Goal: Communication & Community: Answer question/provide support

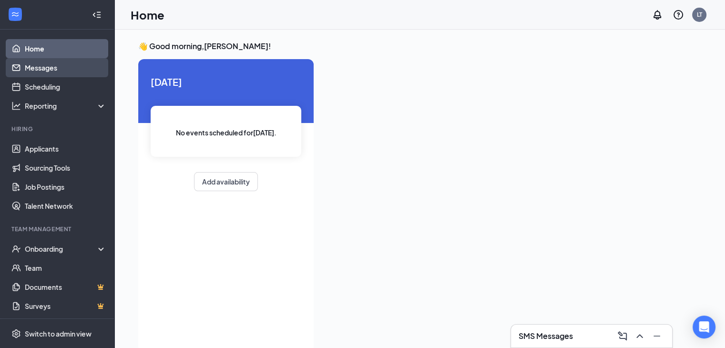
click at [51, 70] on link "Messages" at bounding box center [66, 67] width 82 height 19
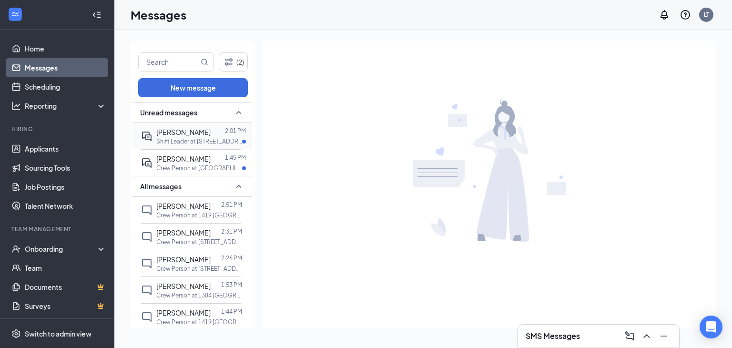
click at [208, 137] on p "Shift Leader at [STREET_ADDRESS]" at bounding box center [199, 141] width 86 height 8
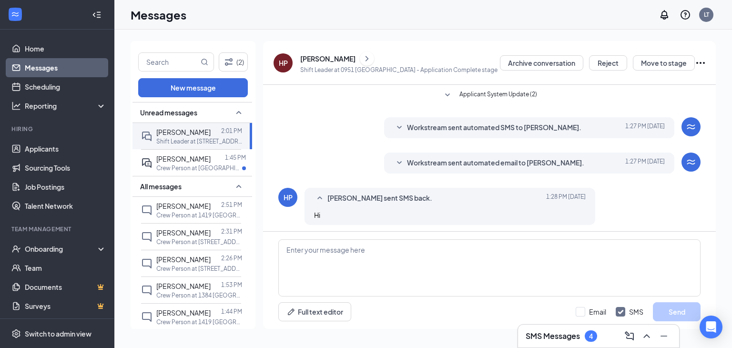
click at [308, 60] on div "[PERSON_NAME]" at bounding box center [327, 59] width 55 height 10
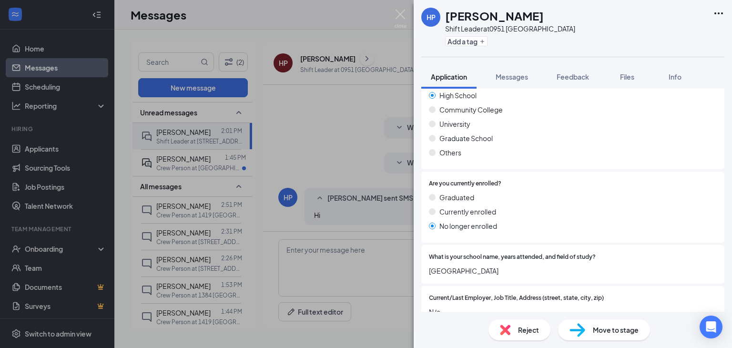
scroll to position [984, 0]
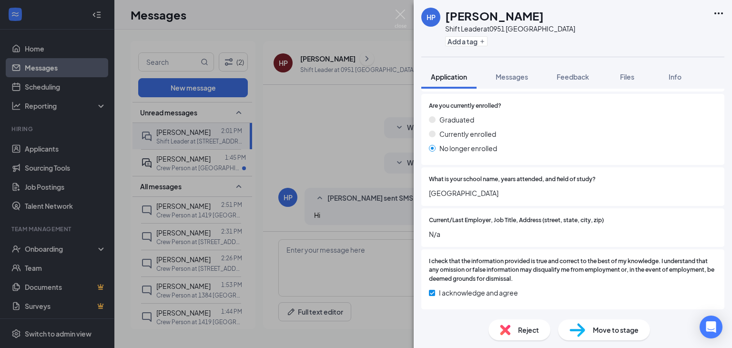
drag, startPoint x: 180, startPoint y: 168, endPoint x: 175, endPoint y: 170, distance: 5.1
click at [180, 169] on div "HP [PERSON_NAME] Shift Leader at 0951 [GEOGRAPHIC_DATA] Add a tag Application M…" at bounding box center [366, 174] width 732 height 348
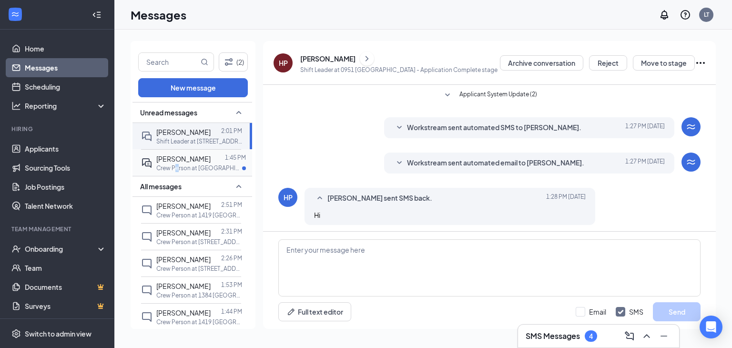
click at [177, 166] on p "Crew Person at [GEOGRAPHIC_DATA]" at bounding box center [199, 168] width 86 height 8
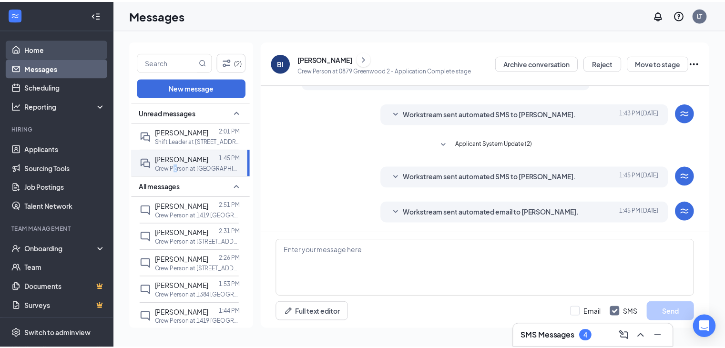
scroll to position [101, 0]
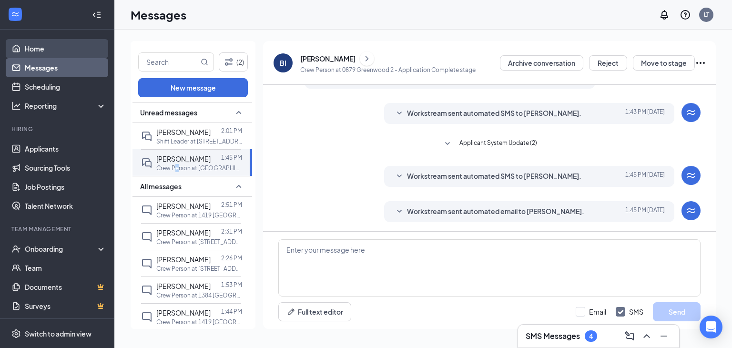
click at [36, 53] on link "Home" at bounding box center [66, 48] width 82 height 19
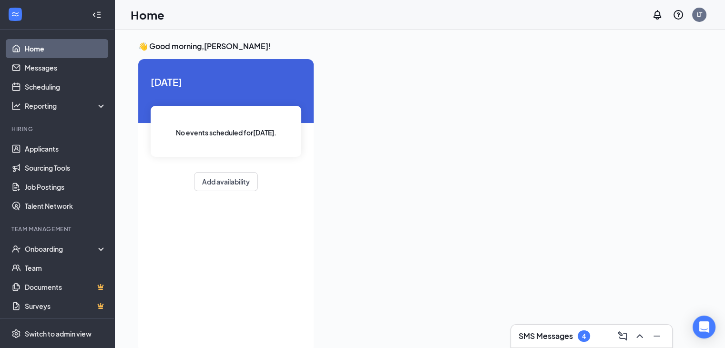
click at [555, 334] on h3 "SMS Messages" at bounding box center [546, 336] width 54 height 10
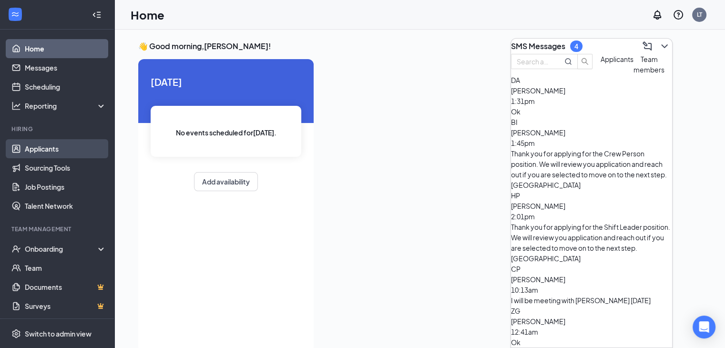
click at [30, 154] on link "Applicants" at bounding box center [66, 148] width 82 height 19
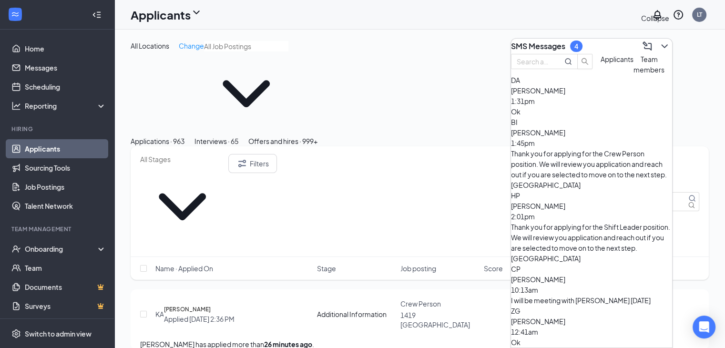
click at [661, 44] on icon "ChevronDown" at bounding box center [664, 46] width 6 height 4
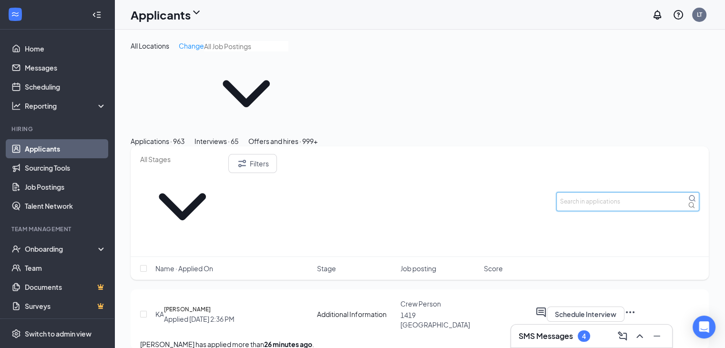
click at [580, 192] on input "text" at bounding box center [627, 201] width 143 height 19
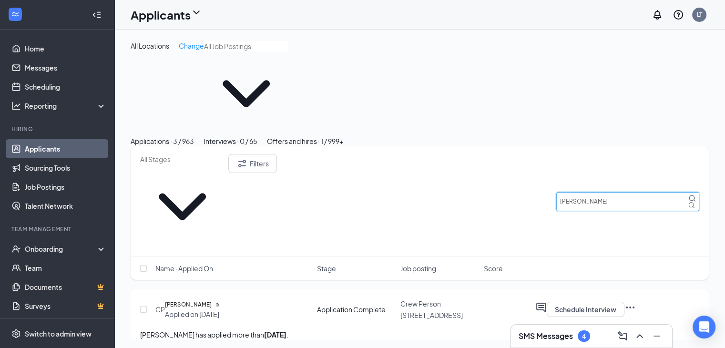
type input "[PERSON_NAME]"
click at [547, 302] on div at bounding box center [540, 309] width 11 height 15
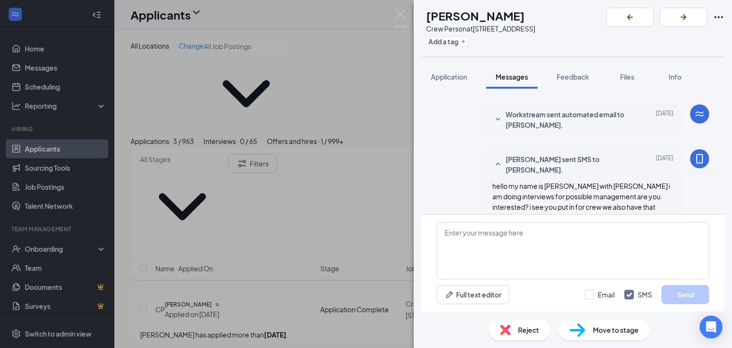
scroll to position [154, 0]
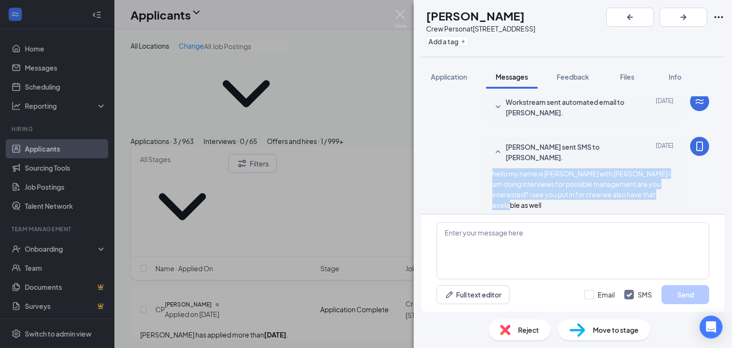
drag, startPoint x: 486, startPoint y: 172, endPoint x: 681, endPoint y: 204, distance: 197.1
click at [681, 204] on div "[PERSON_NAME] sent SMS to [PERSON_NAME]. [DATE] hello my name is [PERSON_NAME] …" at bounding box center [573, 178] width 273 height 83
copy span "hello my name is [PERSON_NAME] with [PERSON_NAME] i am doing interviews for pos…"
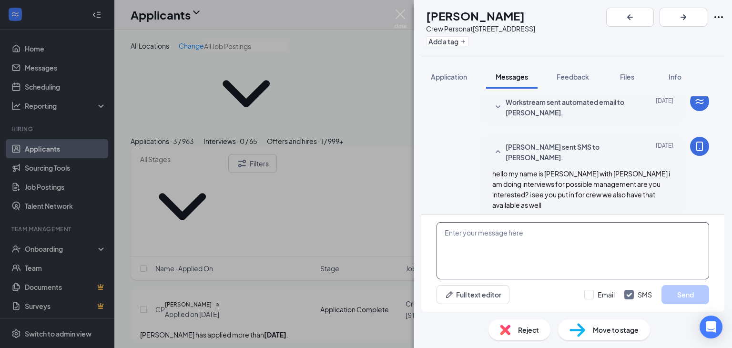
paste textarea "hello my name is [PERSON_NAME] with [PERSON_NAME] i am doing interviews for pos…"
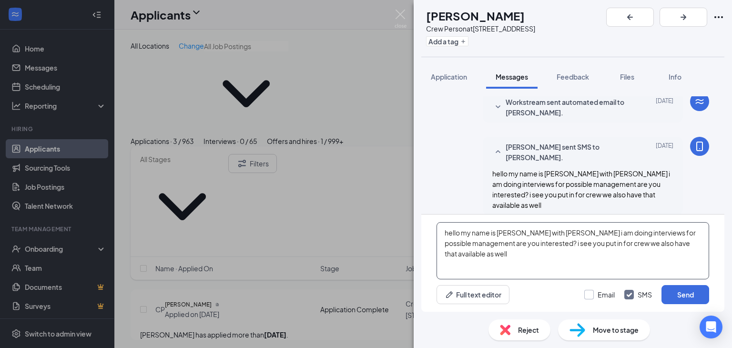
type textarea "hello my name is [PERSON_NAME] with [PERSON_NAME] i am doing interviews for pos…"
click at [601, 292] on input "Email" at bounding box center [600, 295] width 31 height 10
checkbox input "true"
click at [671, 293] on button "Send" at bounding box center [686, 294] width 48 height 19
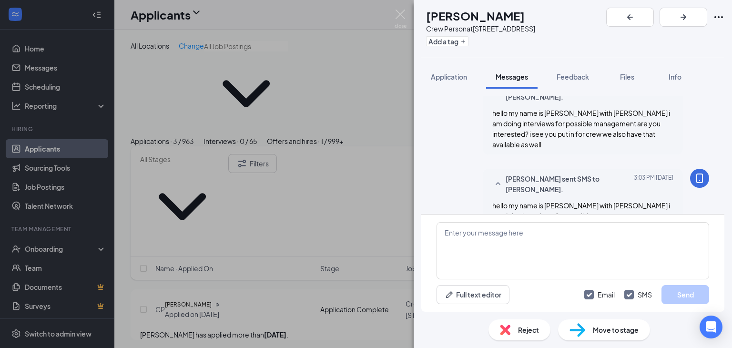
scroll to position [318, 0]
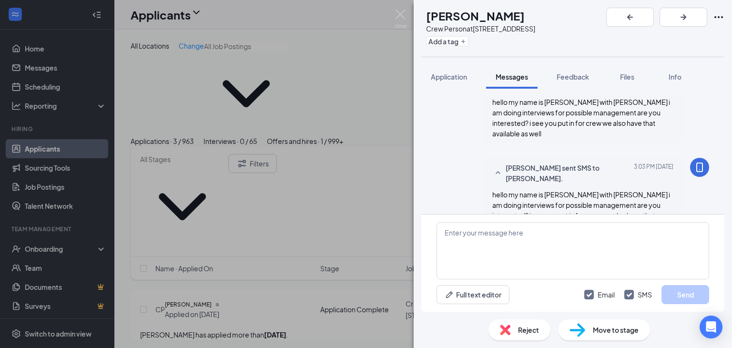
click at [40, 66] on div "CP [PERSON_NAME] Crew Person at [STREET_ADDRESS] Add a tag Application Messages…" at bounding box center [366, 174] width 732 height 348
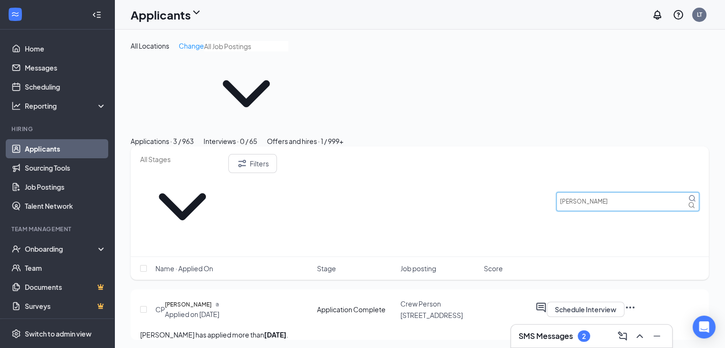
click at [586, 192] on input "[PERSON_NAME]" at bounding box center [627, 201] width 143 height 19
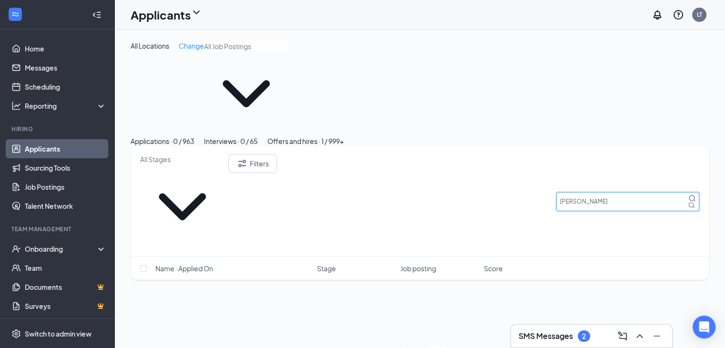
type input "[PERSON_NAME]"
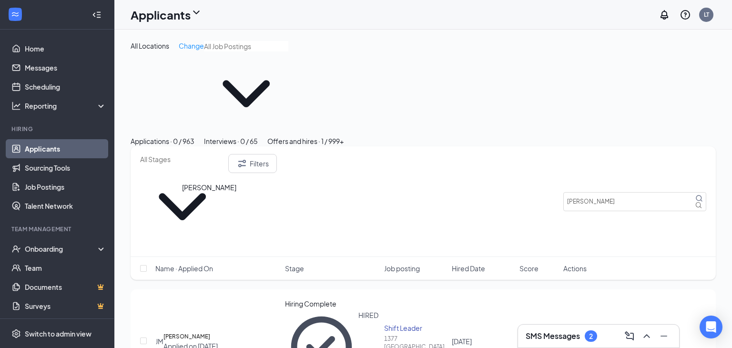
click at [210, 332] on h5 "[PERSON_NAME]" at bounding box center [187, 337] width 47 height 10
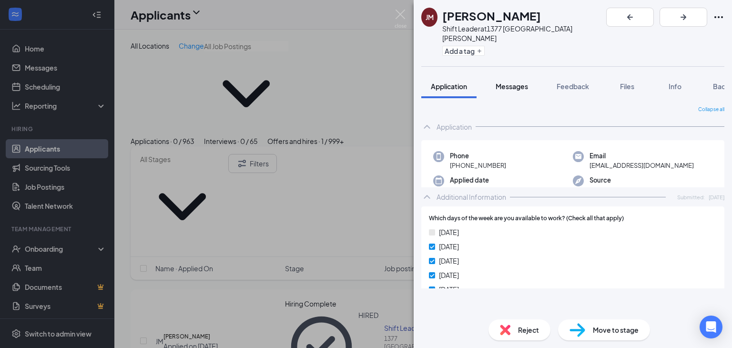
click at [518, 82] on span "Messages" at bounding box center [512, 86] width 32 height 9
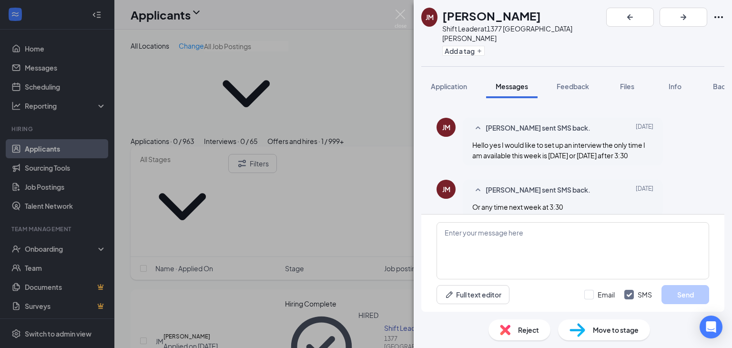
scroll to position [589, 0]
click at [376, 259] on div "[PERSON_NAME] Shift Leader at 1377 Lake [PERSON_NAME] Add a tag Application Mes…" at bounding box center [366, 174] width 732 height 348
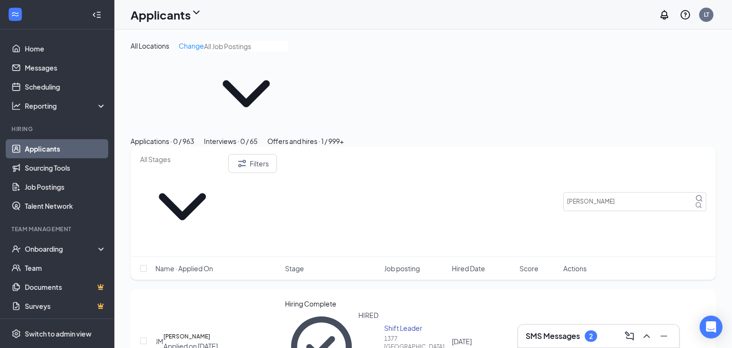
click at [659, 334] on icon "Ellipses" at bounding box center [652, 339] width 11 height 11
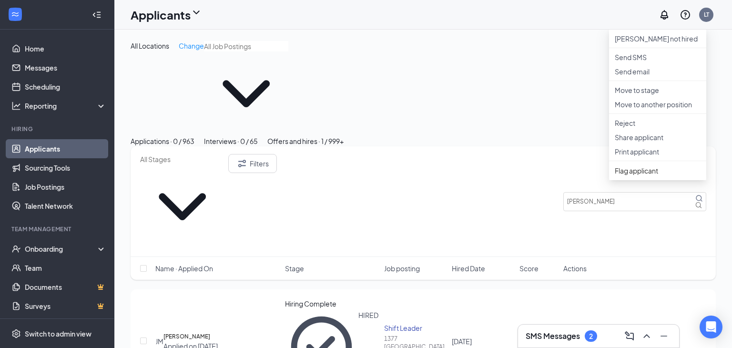
click at [547, 274] on div "All Locations Change Applications · 0 / 963 Interviews · 0 / 65 Offers and hire…" at bounding box center [423, 217] width 618 height 375
click at [549, 274] on div "All Locations Change Applications · 0 / 963 Interviews · 0 / 65 Offers and hire…" at bounding box center [423, 217] width 618 height 375
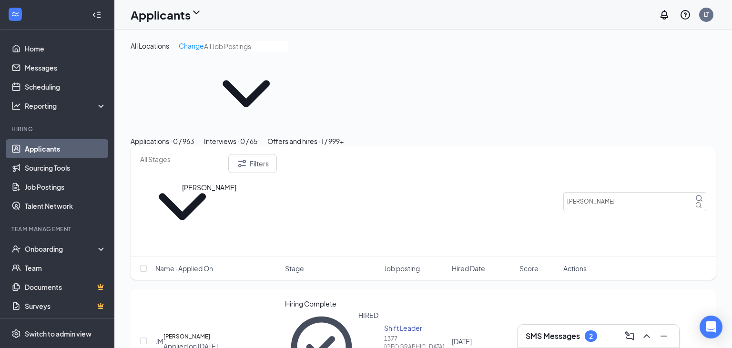
click at [210, 332] on h5 "[PERSON_NAME]" at bounding box center [187, 337] width 47 height 10
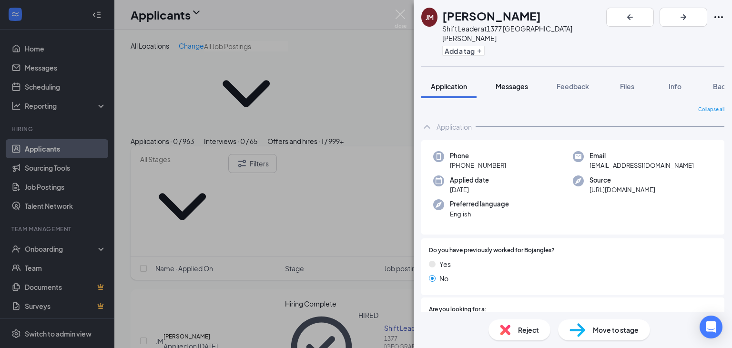
click at [500, 82] on span "Messages" at bounding box center [512, 86] width 32 height 9
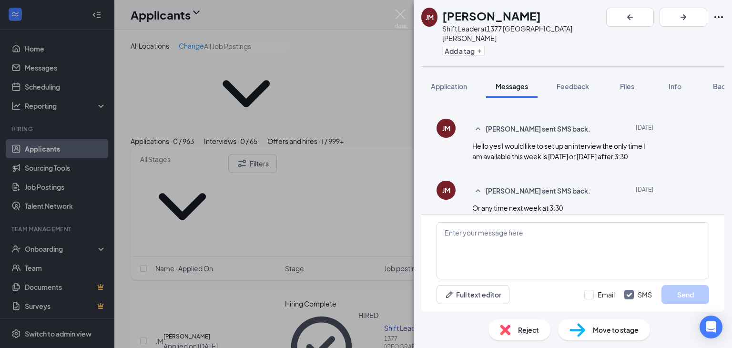
scroll to position [589, 0]
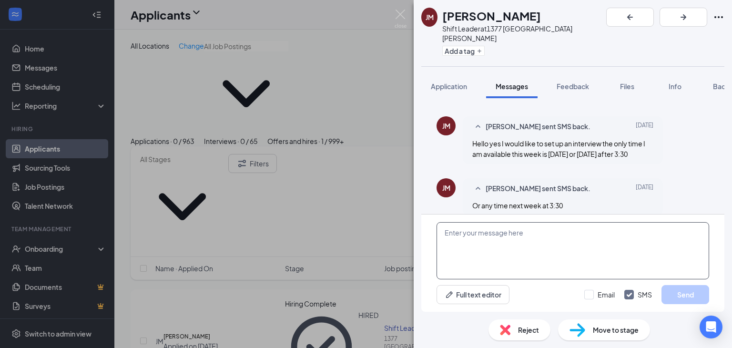
click at [483, 239] on textarea at bounding box center [573, 250] width 273 height 57
type textarea "y"
type textarea "can you come in [DATE] for interview"
click at [682, 296] on button "Send" at bounding box center [686, 294] width 48 height 19
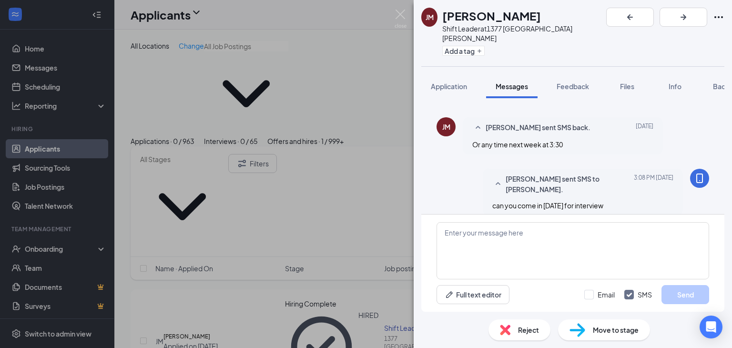
click at [318, 246] on div "[PERSON_NAME] Shift Leader at 1377 Lake [PERSON_NAME] Add a tag Application Mes…" at bounding box center [366, 174] width 732 height 348
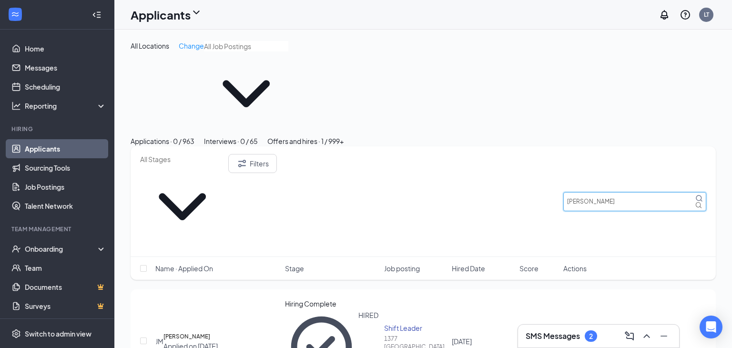
click at [625, 192] on input "[PERSON_NAME]" at bounding box center [635, 201] width 143 height 19
click at [627, 192] on input "[PERSON_NAME]" at bounding box center [635, 201] width 143 height 19
click at [628, 192] on input "[PERSON_NAME]" at bounding box center [635, 201] width 143 height 19
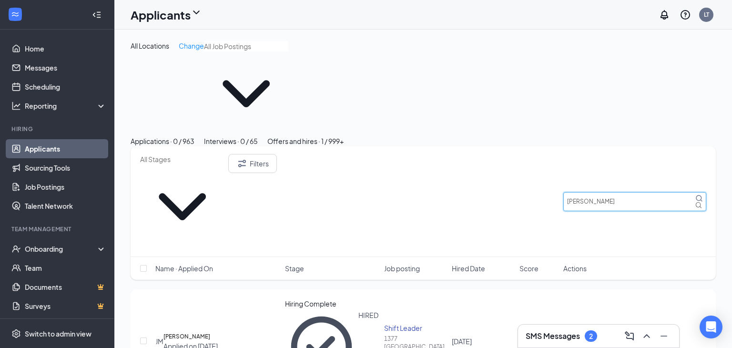
click at [628, 192] on input "[PERSON_NAME]" at bounding box center [635, 201] width 143 height 19
type input "z"
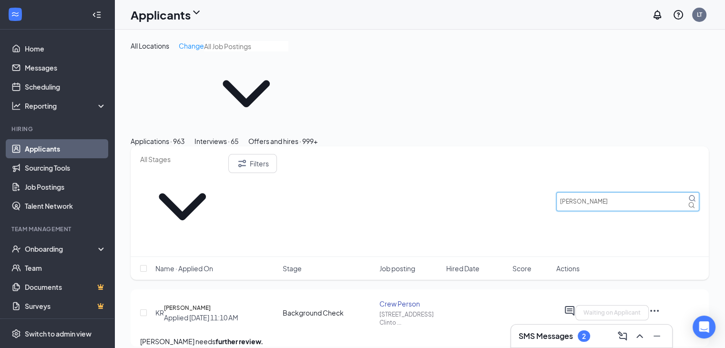
type input "[PERSON_NAME]"
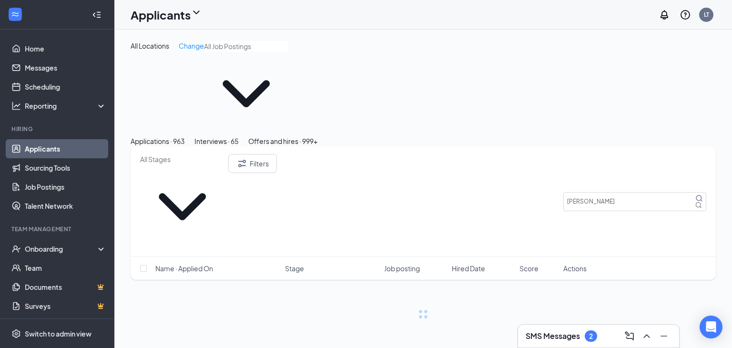
click at [182, 136] on button "Applications · 963" at bounding box center [158, 141] width 54 height 10
click at [603, 192] on input "[PERSON_NAME]" at bounding box center [635, 201] width 143 height 19
drag, startPoint x: 603, startPoint y: 144, endPoint x: 606, endPoint y: 148, distance: 5.6
click at [606, 192] on input "[PERSON_NAME]" at bounding box center [635, 201] width 143 height 19
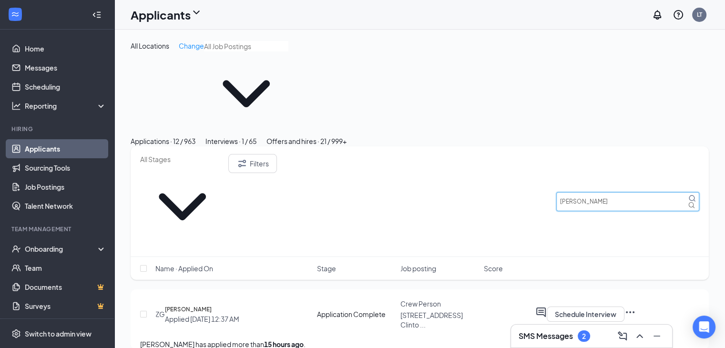
click at [604, 192] on input "[PERSON_NAME]" at bounding box center [627, 201] width 143 height 19
type input "k"
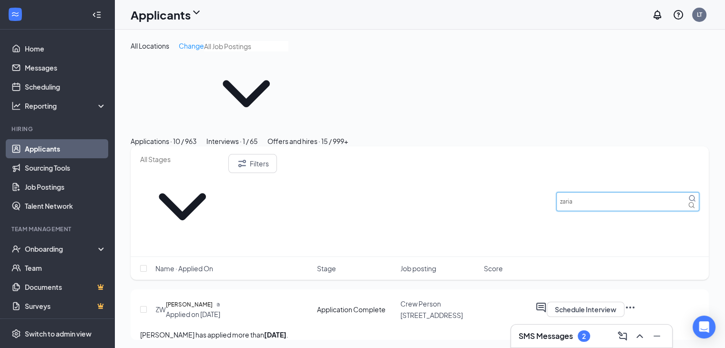
type input "zariah"
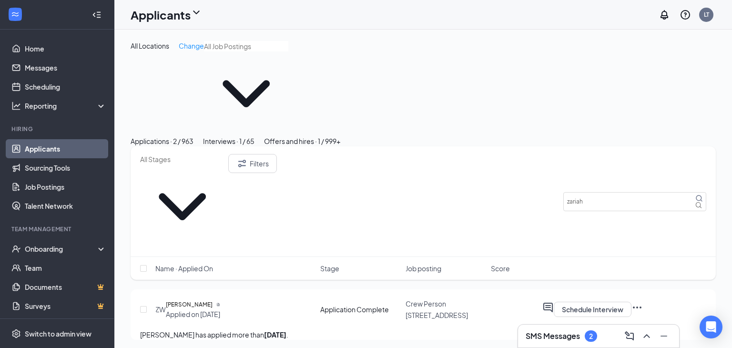
click at [255, 136] on button "Interviews · 1 / 65" at bounding box center [228, 141] width 51 height 10
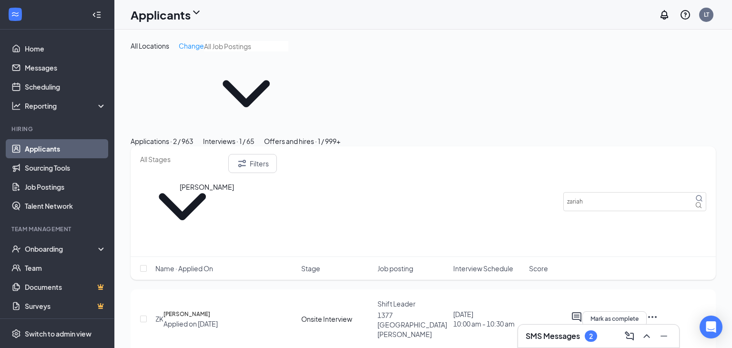
click at [203, 309] on h5 "[PERSON_NAME]" at bounding box center [187, 314] width 47 height 10
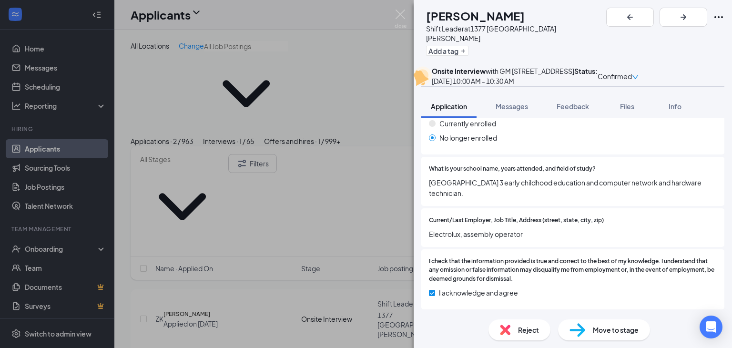
scroll to position [1007, 0]
click at [523, 111] on span "Messages" at bounding box center [512, 106] width 32 height 9
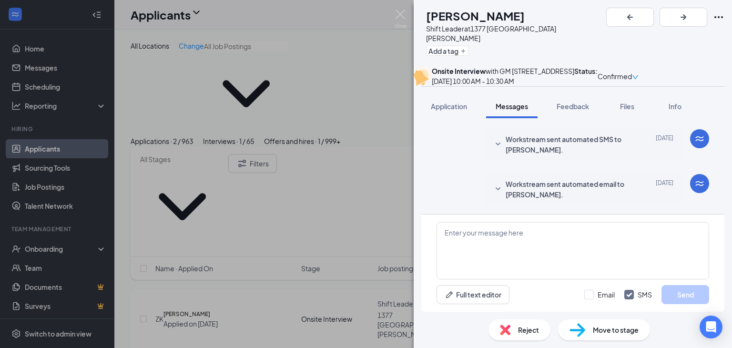
scroll to position [339, 0]
click at [482, 236] on textarea at bounding box center [573, 250] width 273 height 57
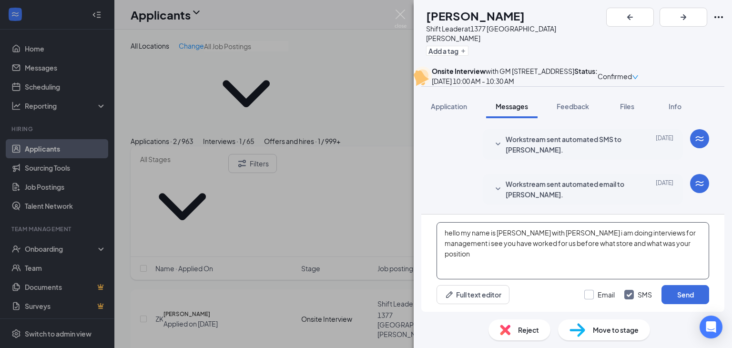
type textarea "hello my name is [PERSON_NAME] with [PERSON_NAME] i am doing interviews for man…"
click at [592, 290] on input "Email" at bounding box center [600, 295] width 31 height 10
checkbox input "true"
click at [717, 296] on div "hello my name is [PERSON_NAME] with [PERSON_NAME] i am doing interviews for man…" at bounding box center [572, 263] width 303 height 97
click at [688, 291] on button "Send" at bounding box center [686, 294] width 48 height 19
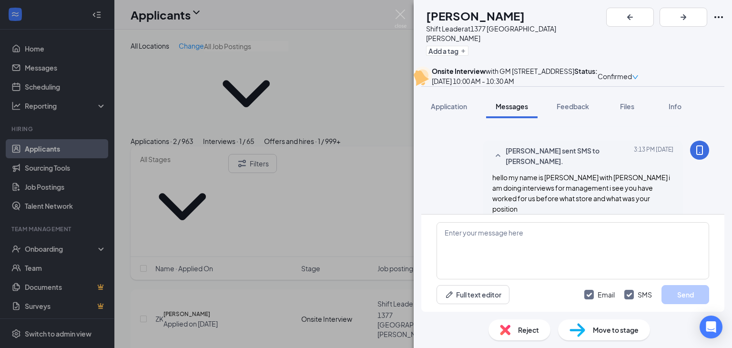
scroll to position [484, 0]
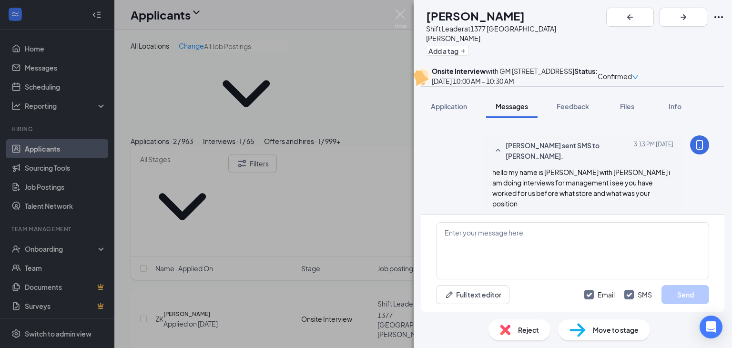
click at [179, 279] on div "ZK [PERSON_NAME] Shift Leader at 1377 Lake [PERSON_NAME] Add a tag Onsite Inter…" at bounding box center [366, 174] width 732 height 348
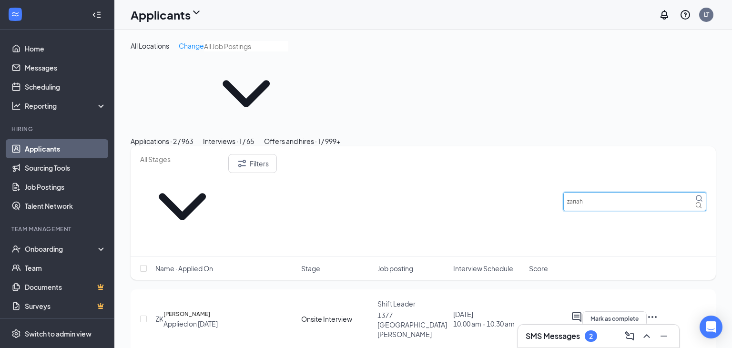
click at [581, 192] on input "zariah" at bounding box center [635, 201] width 143 height 19
click at [583, 192] on input "zariah" at bounding box center [635, 201] width 143 height 19
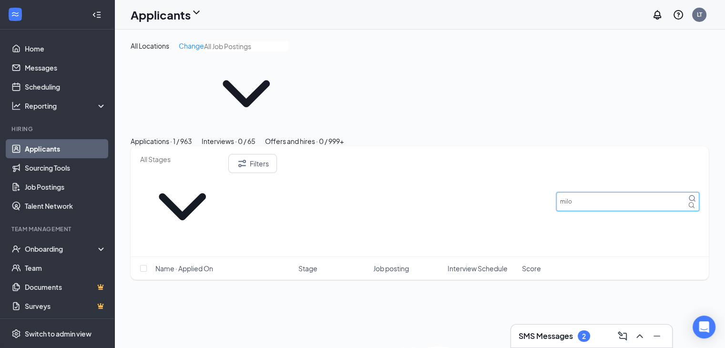
type input "milo"
click at [187, 136] on button "Applications · 1 / 963" at bounding box center [162, 141] width 62 height 10
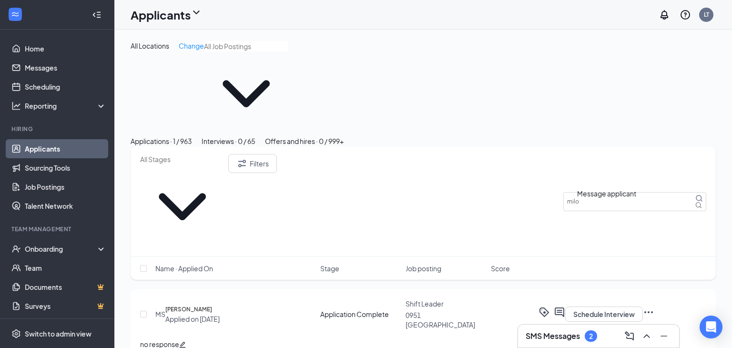
click at [565, 307] on icon "ActiveChat" at bounding box center [559, 312] width 11 height 11
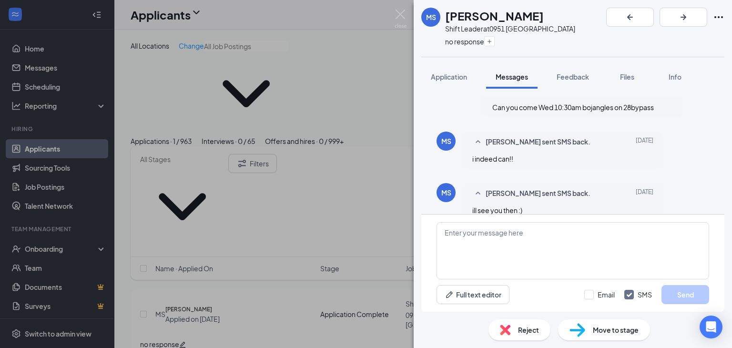
scroll to position [535, 0]
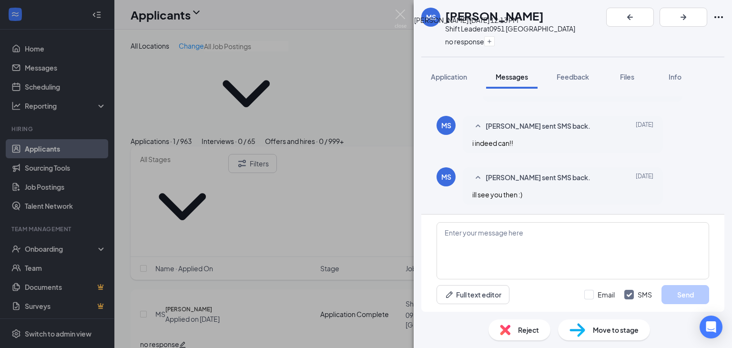
click at [484, 47] on icon "Cross" at bounding box center [464, 66] width 39 height 39
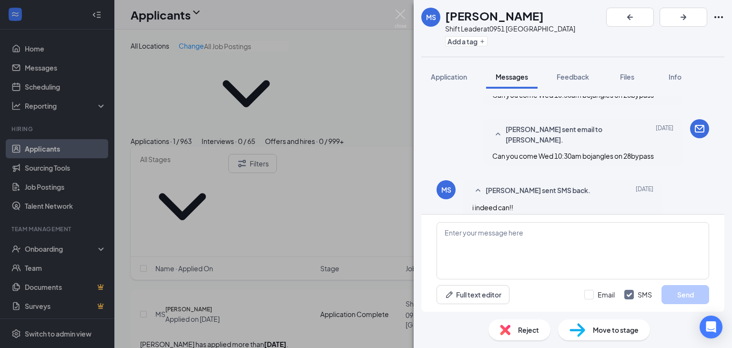
scroll to position [440, 0]
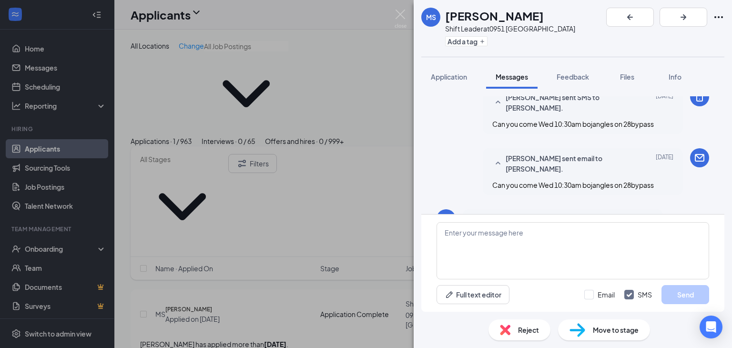
click at [217, 252] on div "[PERSON_NAME] Shift Leader at 0951 [GEOGRAPHIC_DATA] Add a tag Application Mess…" at bounding box center [366, 174] width 732 height 348
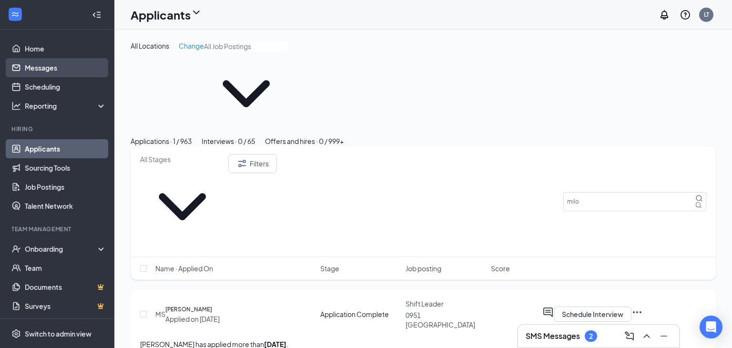
click at [27, 66] on link "Messages" at bounding box center [66, 67] width 82 height 19
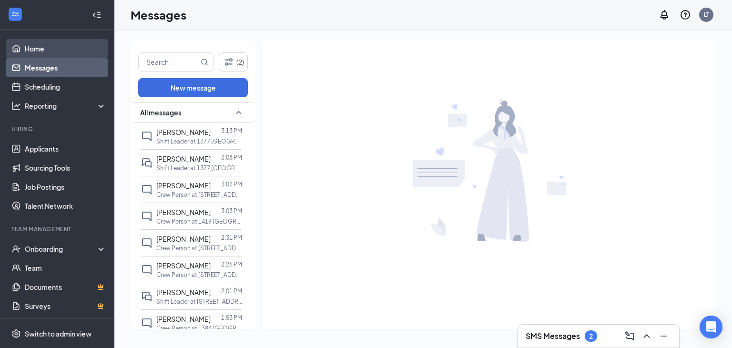
click at [37, 52] on link "Home" at bounding box center [66, 48] width 82 height 19
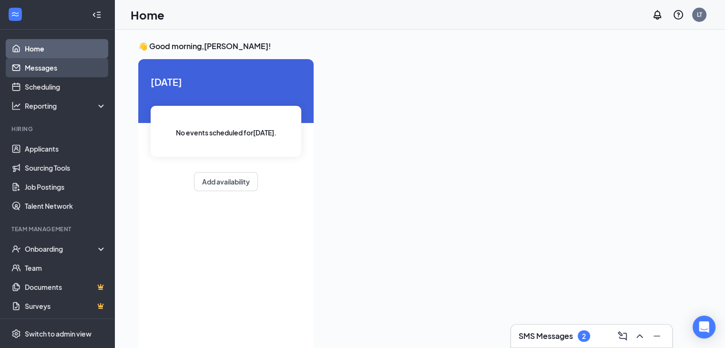
click at [46, 70] on link "Messages" at bounding box center [66, 67] width 82 height 19
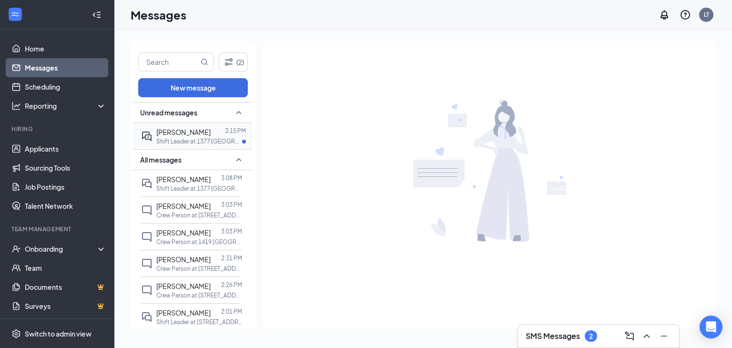
click at [178, 144] on p "Shift Leader at 1377 [GEOGRAPHIC_DATA][PERSON_NAME]" at bounding box center [199, 141] width 86 height 8
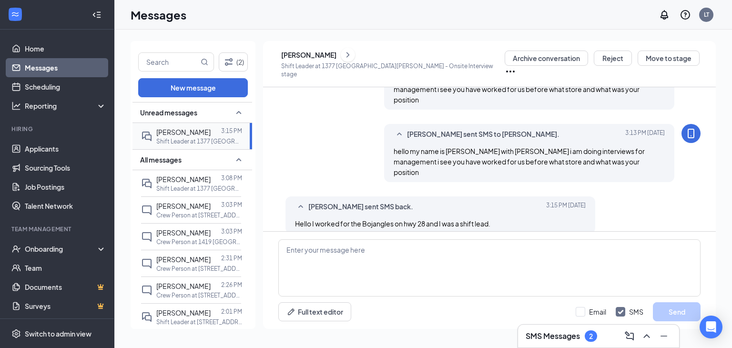
scroll to position [307, 0]
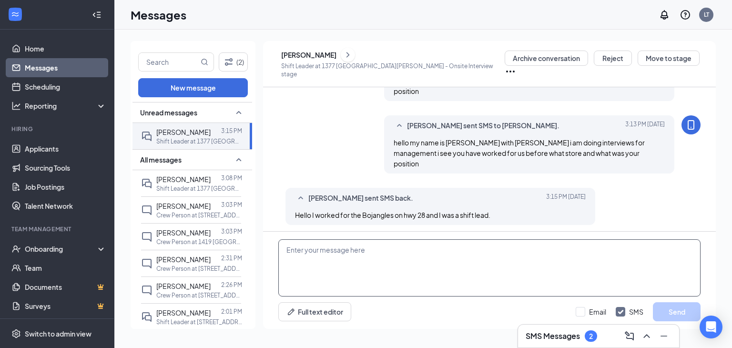
click at [390, 246] on textarea at bounding box center [489, 267] width 422 height 57
click at [288, 253] on textarea "who was your GM" at bounding box center [489, 267] width 422 height 57
type textarea "ok who was your GM"
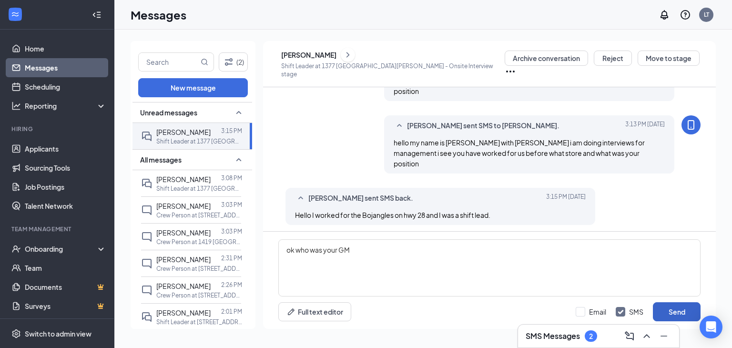
click at [666, 311] on button "Send" at bounding box center [677, 311] width 48 height 19
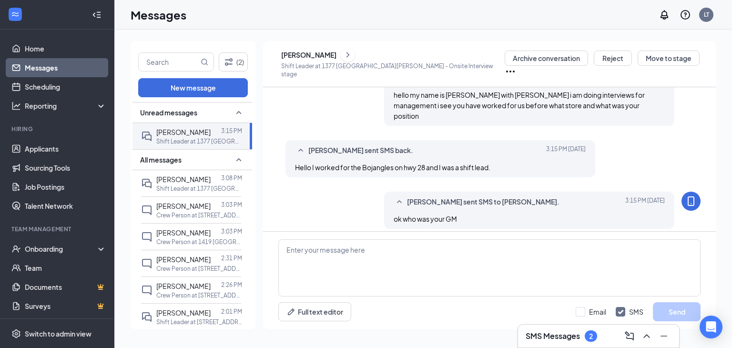
scroll to position [358, 0]
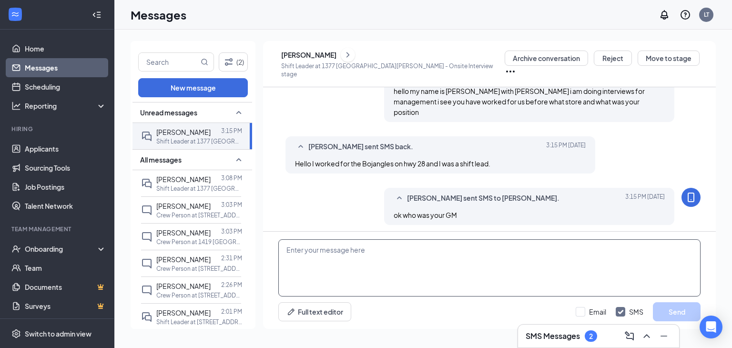
click at [412, 259] on textarea at bounding box center [489, 267] width 422 height 57
click at [570, 333] on h3 "SMS Messages" at bounding box center [553, 336] width 54 height 10
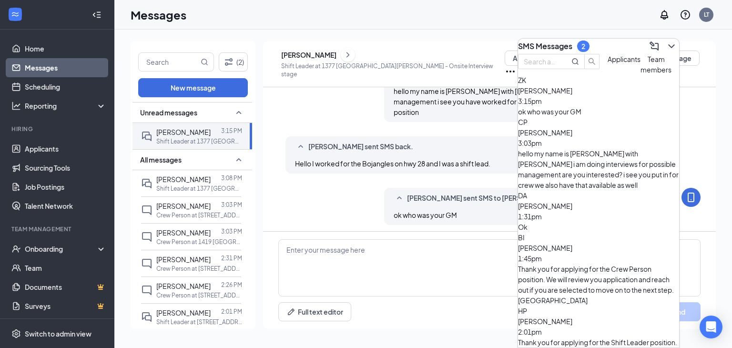
click at [560, 42] on h3 "SMS Messages" at bounding box center [545, 46] width 54 height 10
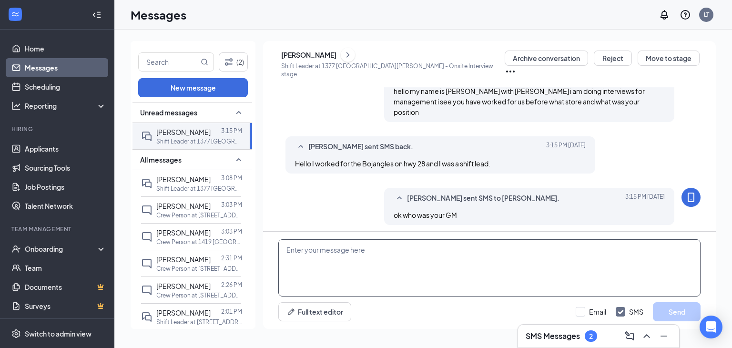
click at [351, 266] on textarea at bounding box center [489, 267] width 422 height 57
click at [211, 183] on div at bounding box center [216, 179] width 10 height 10
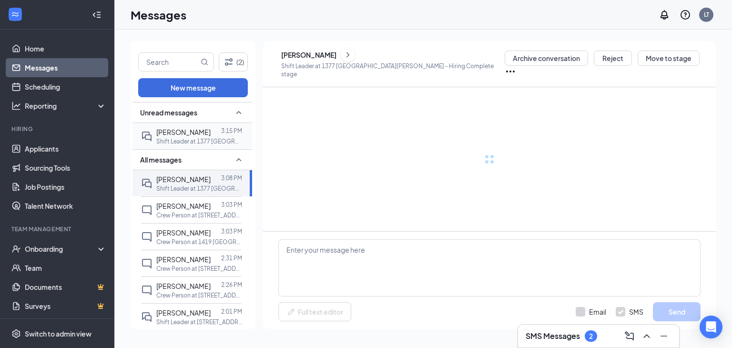
click at [211, 130] on div at bounding box center [216, 132] width 10 height 10
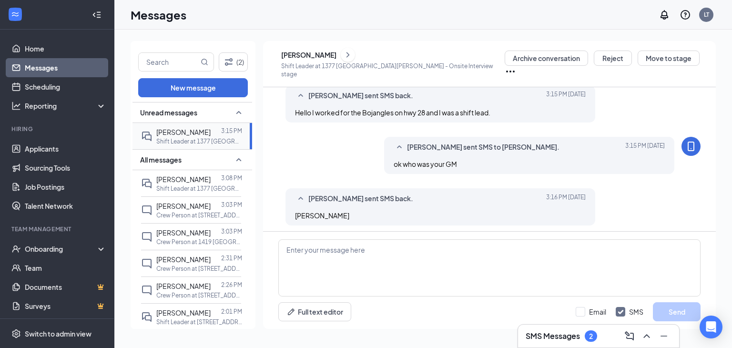
scroll to position [339, 0]
click at [35, 69] on link "Messages" at bounding box center [66, 67] width 82 height 19
click at [25, 54] on link "Home" at bounding box center [66, 48] width 82 height 19
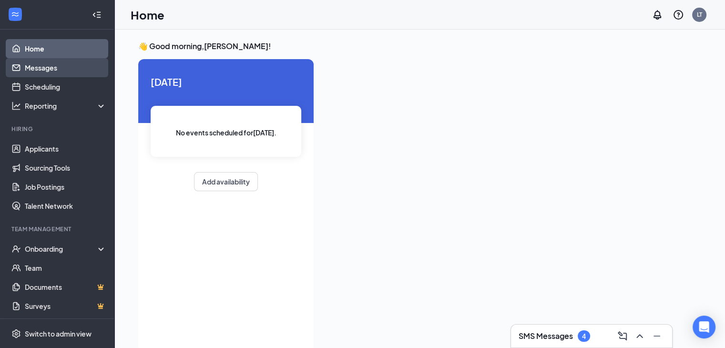
click at [36, 66] on link "Messages" at bounding box center [66, 67] width 82 height 19
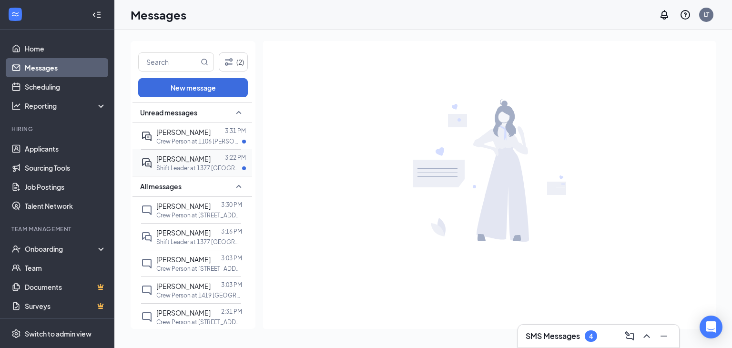
click at [196, 159] on span "[PERSON_NAME]" at bounding box center [183, 158] width 54 height 9
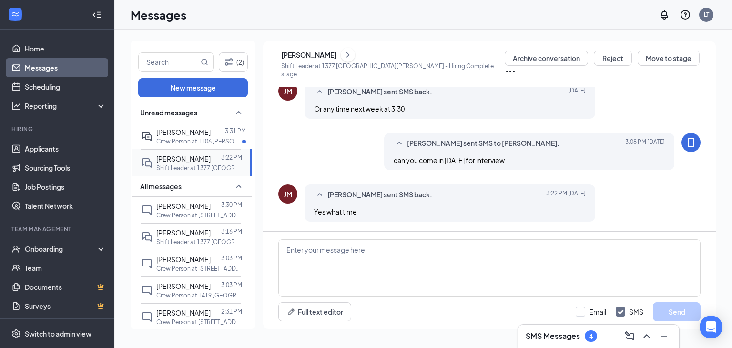
scroll to position [441, 0]
click at [335, 253] on textarea at bounding box center [489, 267] width 422 height 57
click at [324, 260] on textarea at bounding box center [489, 267] width 422 height 57
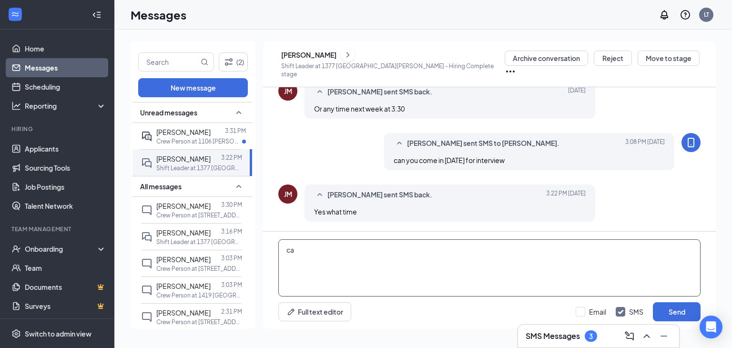
type textarea "c"
type textarea "what time are you available"
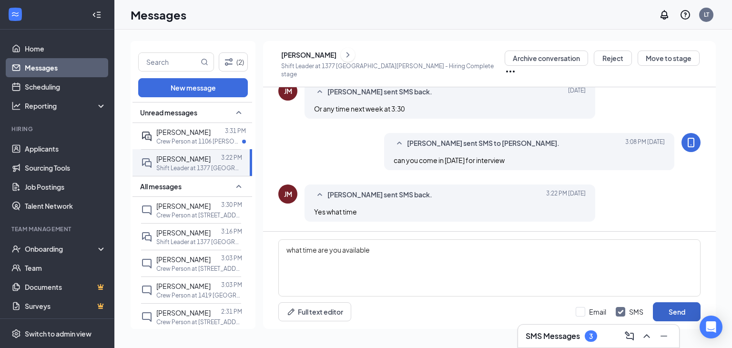
click at [666, 306] on button "Send" at bounding box center [677, 311] width 48 height 19
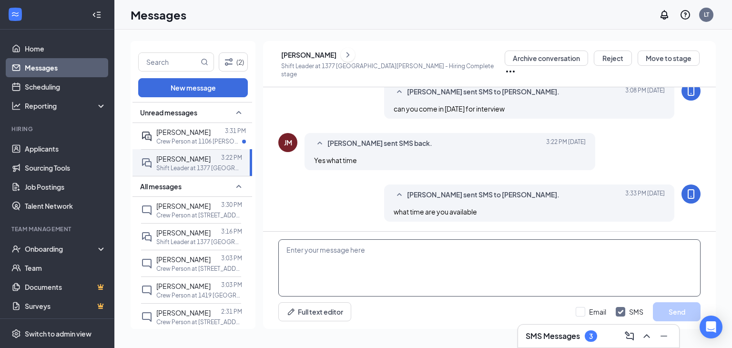
scroll to position [492, 0]
click at [204, 146] on div "[PERSON_NAME] 3:31 PM Crew Person at 1106 [PERSON_NAME]" at bounding box center [191, 136] width 100 height 26
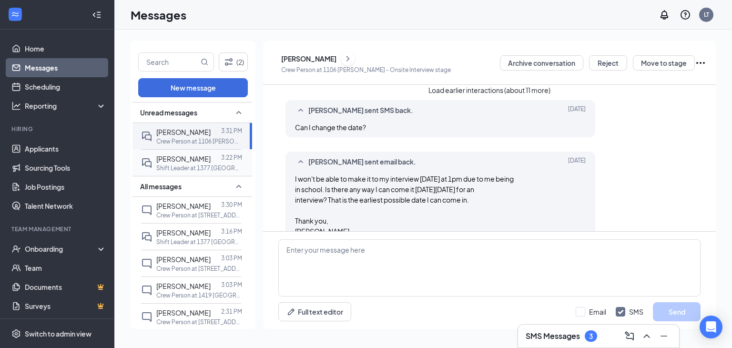
scroll to position [63, 0]
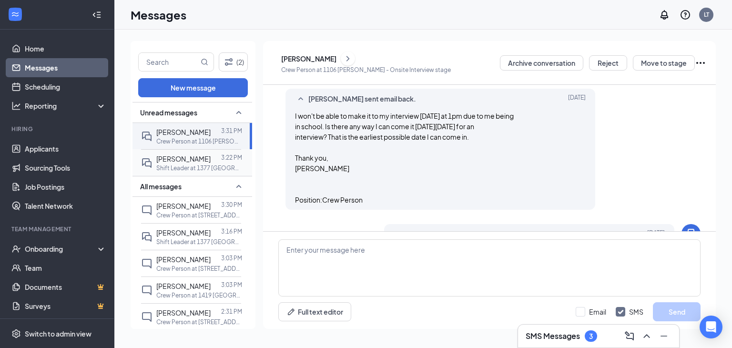
click at [211, 161] on div at bounding box center [216, 159] width 10 height 10
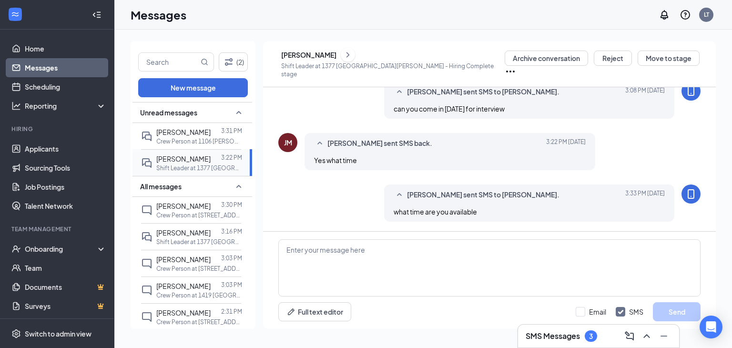
scroll to position [431, 0]
click at [578, 334] on h3 "SMS Messages" at bounding box center [553, 336] width 54 height 10
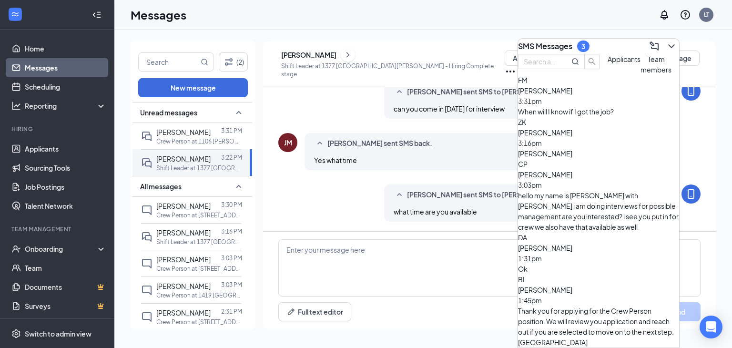
click at [301, 198] on div "[PERSON_NAME] sent SMS to [PERSON_NAME]. [DATE] 3:33 PM what time are you avail…" at bounding box center [489, 206] width 422 height 42
click at [211, 135] on div at bounding box center [216, 132] width 10 height 10
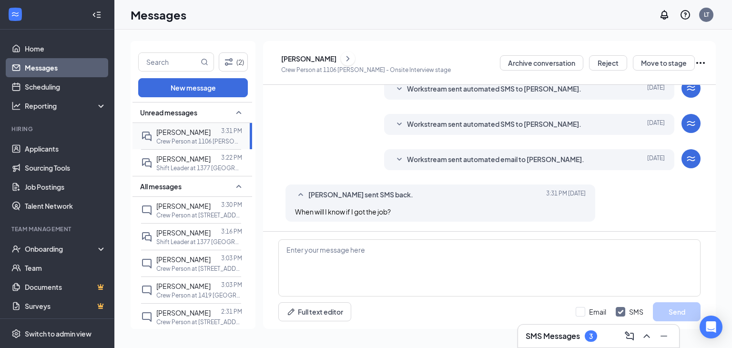
scroll to position [402, 0]
click at [37, 152] on link "Applicants" at bounding box center [66, 148] width 82 height 19
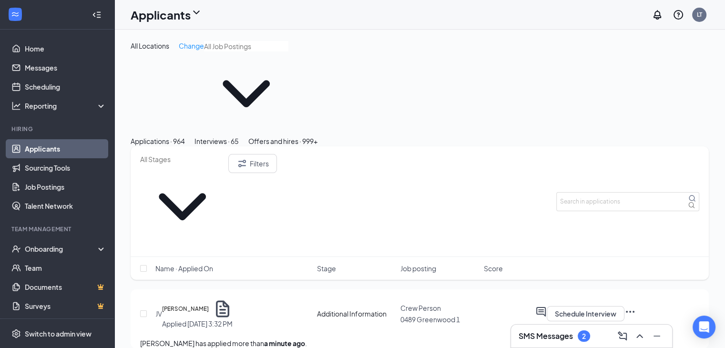
click at [547, 331] on h3 "SMS Messages" at bounding box center [546, 336] width 54 height 10
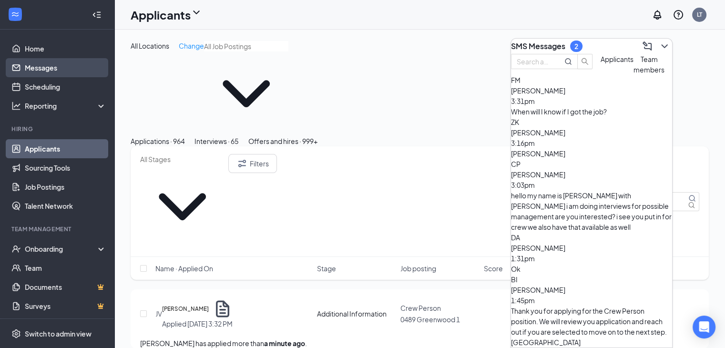
click at [30, 69] on link "Messages" at bounding box center [66, 67] width 82 height 19
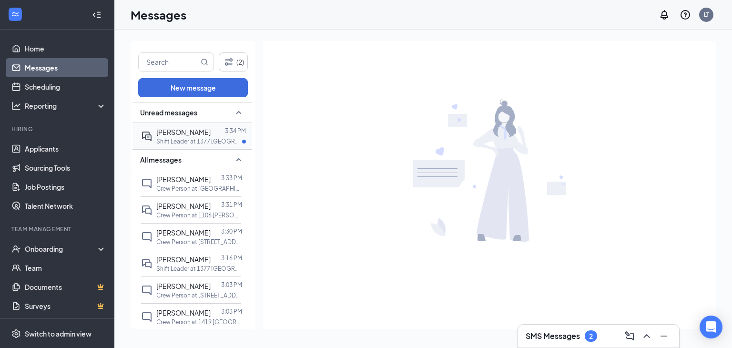
click at [196, 132] on span "[PERSON_NAME]" at bounding box center [183, 132] width 54 height 9
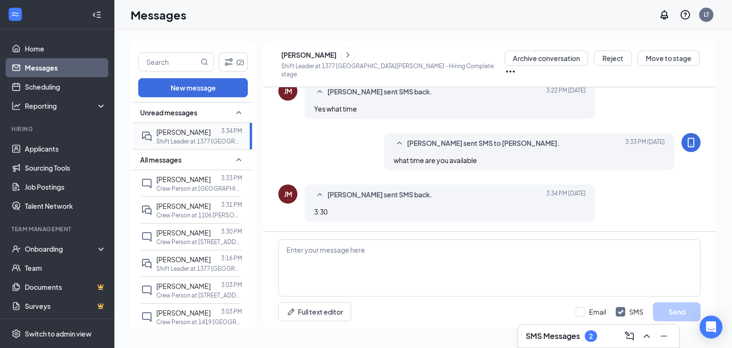
scroll to position [431, 0]
click at [328, 252] on textarea at bounding box center [489, 267] width 422 height 57
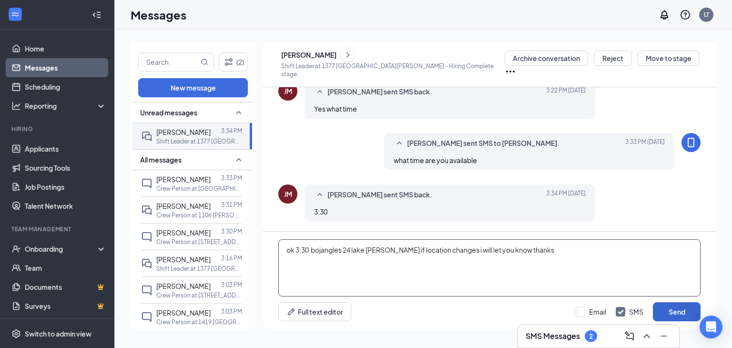
type textarea "ok 3:30 bojangles 24 lake [PERSON_NAME] if location changes i will let you know…"
click at [668, 308] on button "Send" at bounding box center [677, 311] width 48 height 19
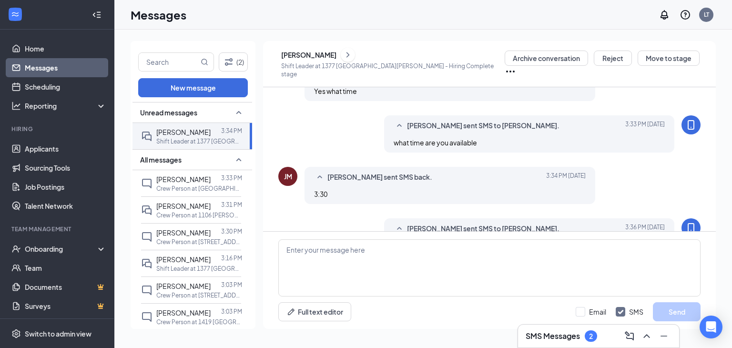
scroll to position [482, 0]
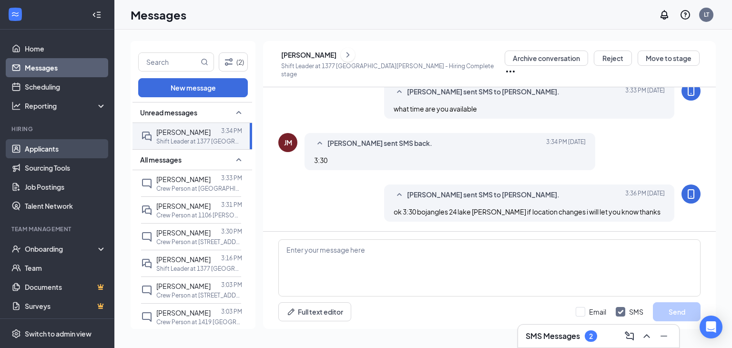
click at [26, 150] on link "Applicants" at bounding box center [66, 148] width 82 height 19
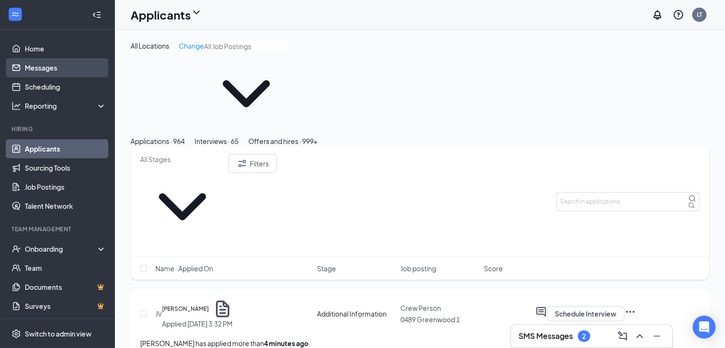
click at [31, 71] on link "Messages" at bounding box center [66, 67] width 82 height 19
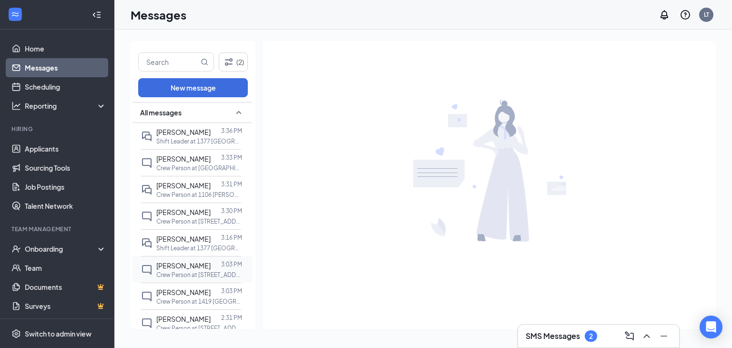
click at [211, 269] on div at bounding box center [216, 265] width 10 height 10
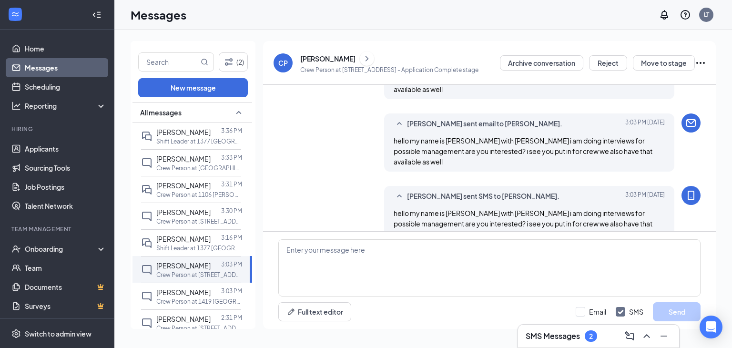
scroll to position [232, 0]
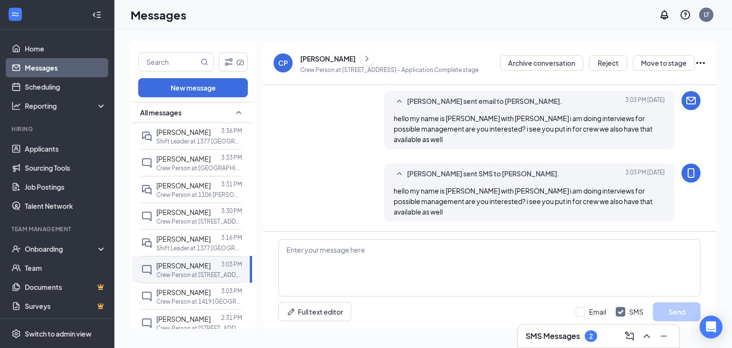
click at [329, 58] on div "[PERSON_NAME]" at bounding box center [327, 59] width 55 height 10
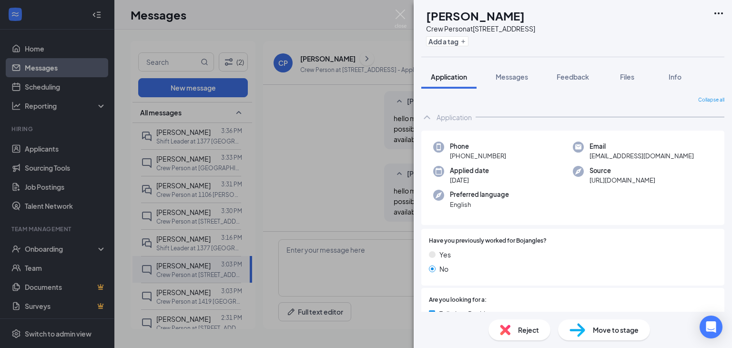
click at [291, 139] on div "CP [PERSON_NAME] Crew Person at [STREET_ADDRESS] Add a tag Application Messages…" at bounding box center [366, 174] width 732 height 348
